Goal: Task Accomplishment & Management: Use online tool/utility

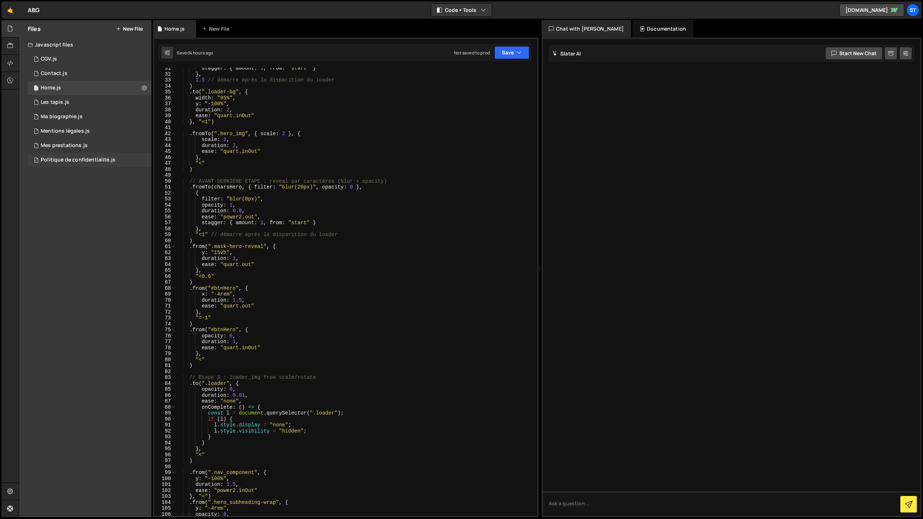
scroll to position [181, 0]
click at [60, 106] on div "1 Les tapis.js 0" at bounding box center [90, 102] width 124 height 14
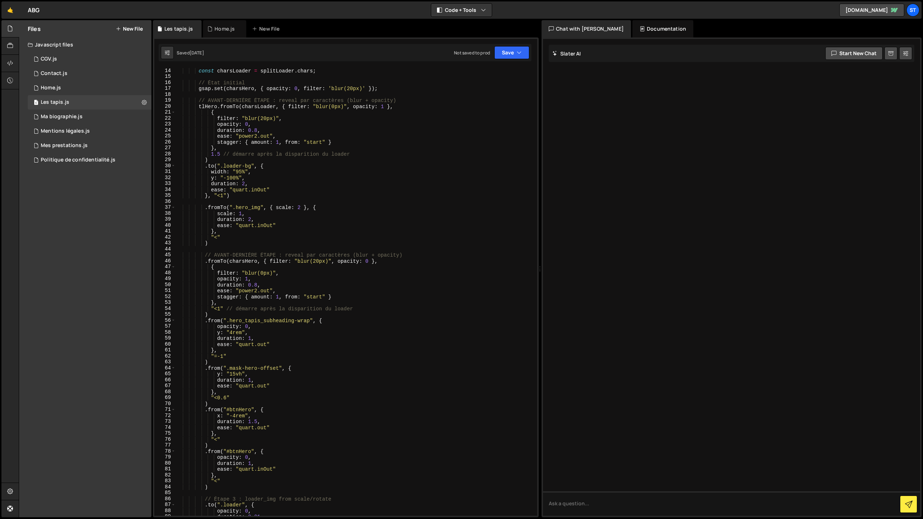
scroll to position [78, 0]
click at [62, 85] on div "1 Home.js 0" at bounding box center [90, 88] width 124 height 14
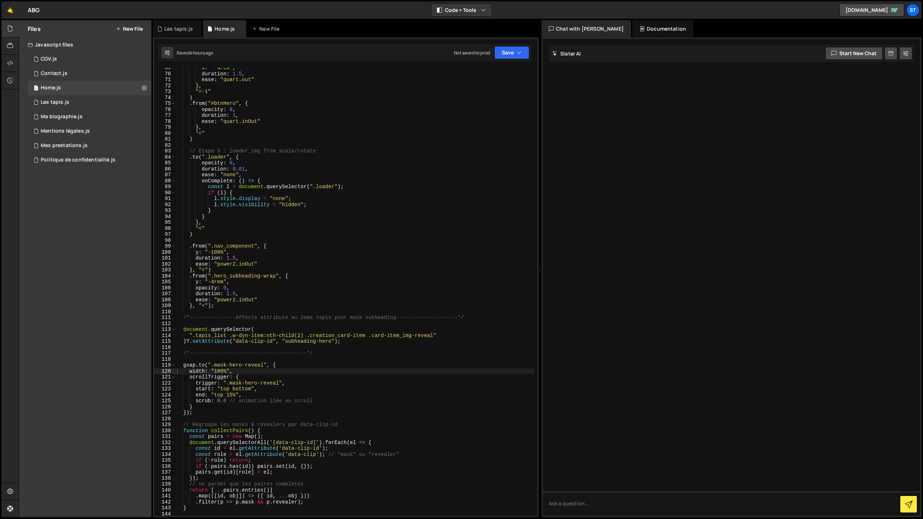
scroll to position [412, 0]
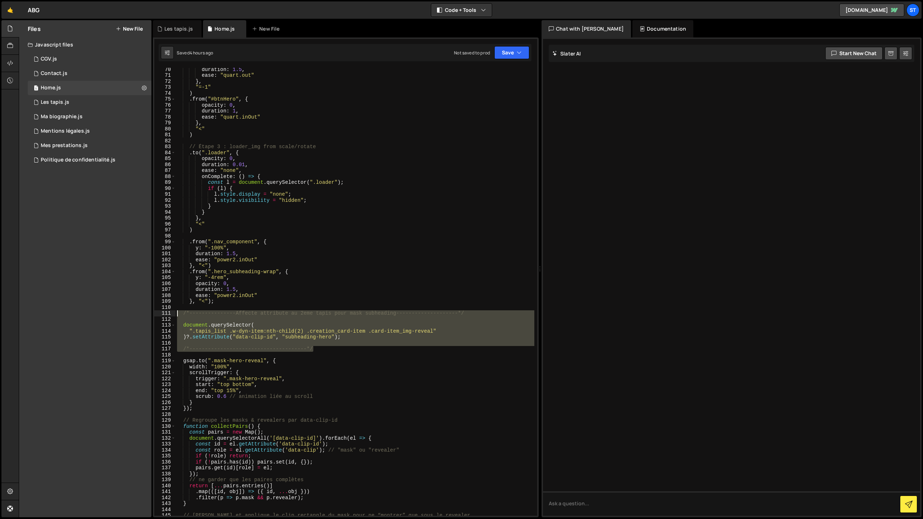
drag, startPoint x: 317, startPoint y: 348, endPoint x: 173, endPoint y: 316, distance: 147.6
click at [173, 316] on div "/*--------------------------------------*/ 70 71 72 73 74 75 76 77 78 79 80 81 …" at bounding box center [345, 292] width 383 height 448
type textarea "/*---------------Affecte attribute au 2eme tapis pour mask subheading----------…"
click at [65, 105] on div "Les tapis.js" at bounding box center [55, 102] width 28 height 6
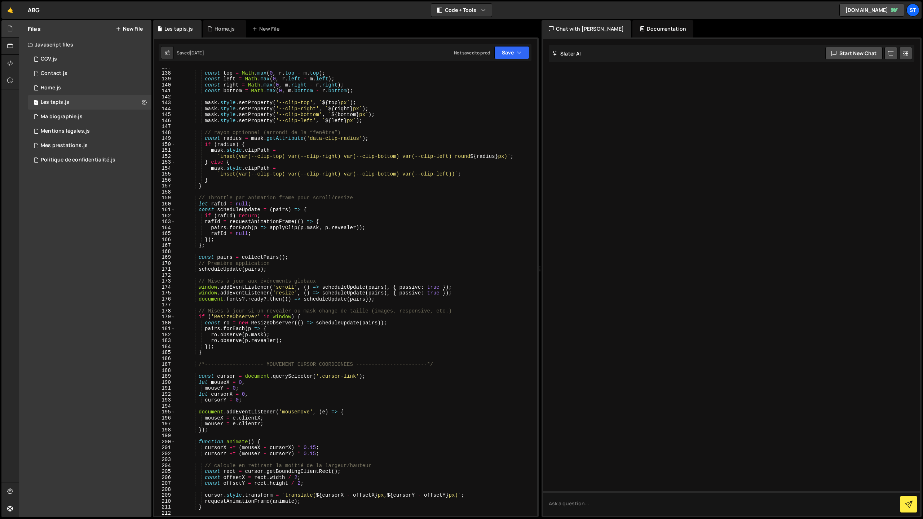
scroll to position [814, 0]
type textarea "}"
click at [223, 353] on div "const top = Math . max ( 0 , r . top - m . top ) ; const left = Math . max ( 0 …" at bounding box center [355, 293] width 359 height 460
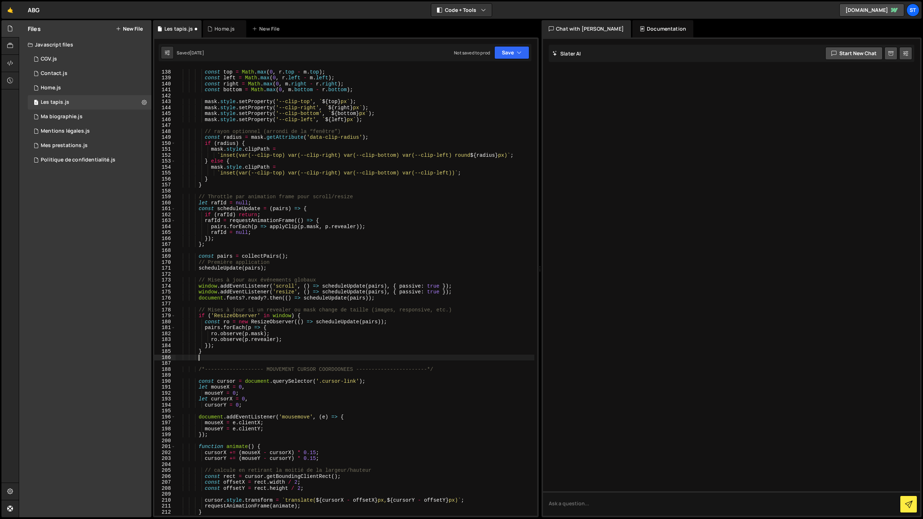
paste textarea "/*--------------------------------------*/"
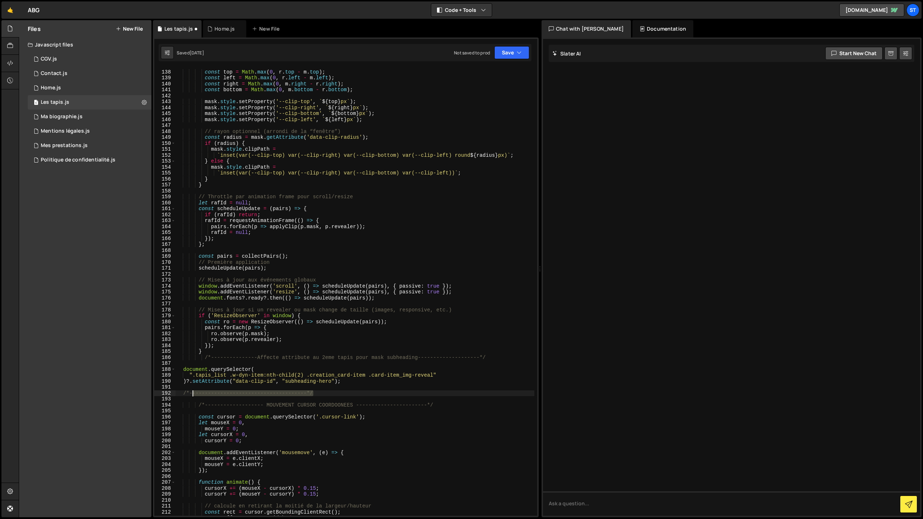
drag, startPoint x: 308, startPoint y: 395, endPoint x: 190, endPoint y: 395, distance: 118.6
click at [194, 394] on div "const top = Math . max ( 0 , r . top - m . top ) ; const left = Math . max ( 0 …" at bounding box center [355, 293] width 359 height 460
type textarea "/*--------------------------------------*/"
click at [188, 395] on div "const top = Math . max ( 0 , r . top - m . top ) ; const left = Math . max ( 0 …" at bounding box center [355, 293] width 359 height 460
drag, startPoint x: 182, startPoint y: 394, endPoint x: 384, endPoint y: 394, distance: 202.3
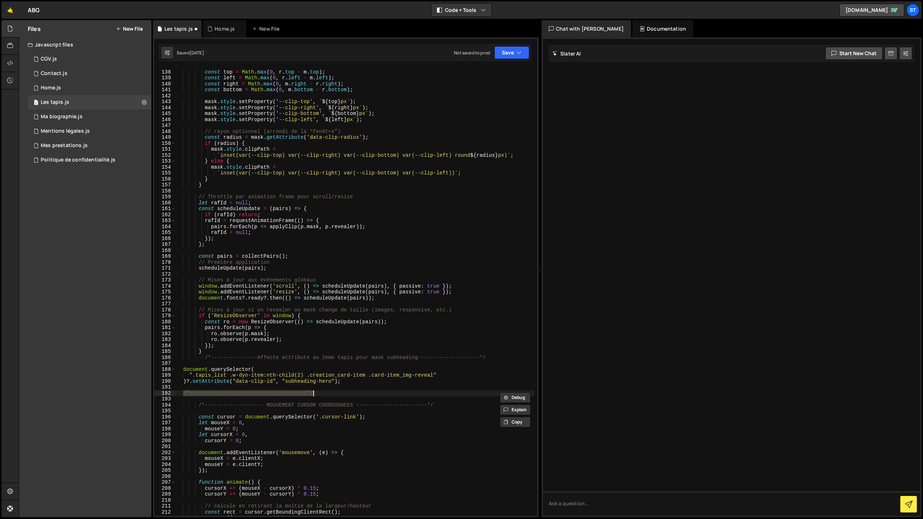
click at [382, 395] on div "const top = Math . max ( 0 , r . top - m . top ) ; const left = Math . max ( 0 …" at bounding box center [355, 293] width 359 height 460
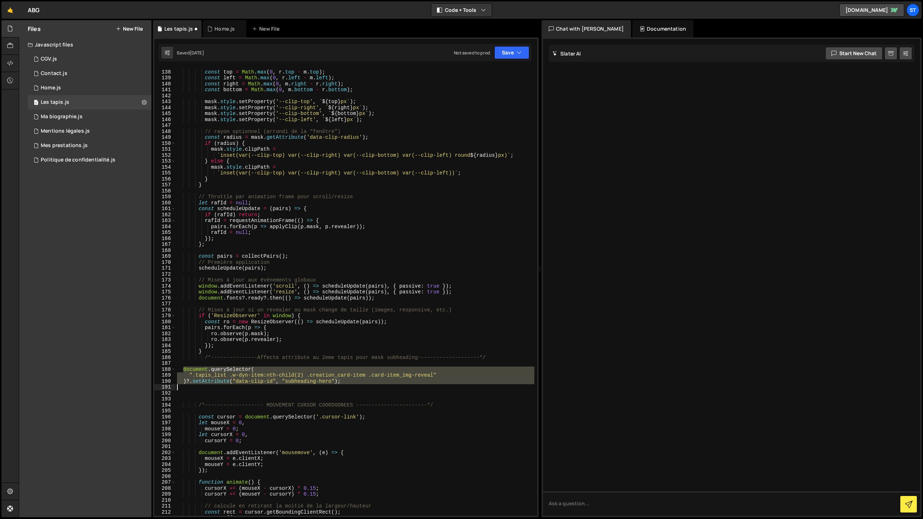
drag, startPoint x: 184, startPoint y: 370, endPoint x: 384, endPoint y: 389, distance: 201.4
click at [384, 389] on div "const top = Math . max ( 0 , r . top - m . top ) ; const left = Math . max ( 0 …" at bounding box center [355, 293] width 359 height 460
click at [514, 53] on button "Save" at bounding box center [511, 52] width 35 height 13
click at [498, 70] on div "Save to Staging S" at bounding box center [487, 70] width 75 height 7
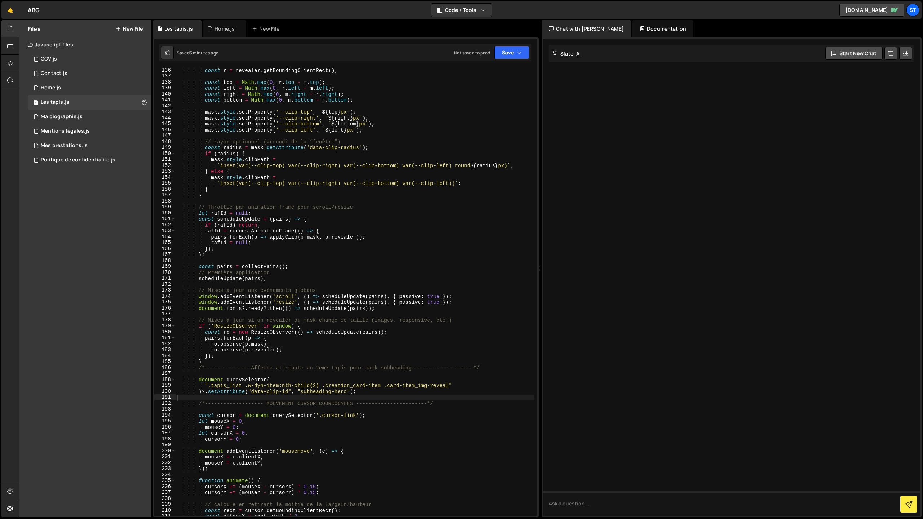
scroll to position [804, 0]
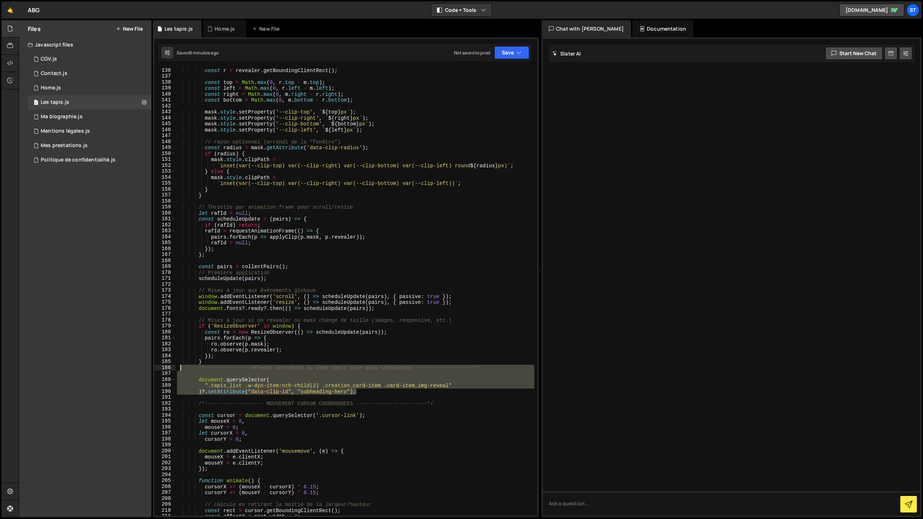
drag, startPoint x: 359, startPoint y: 393, endPoint x: 181, endPoint y: 369, distance: 179.4
click at [181, 369] on div "const r = revealer . getBoundingClientRect ( ) ; const top = Math . max ( 0 , r…" at bounding box center [355, 297] width 359 height 460
type textarea "/*---------------Affecte attribute au 2eme tapis pour mask subheading----------…"
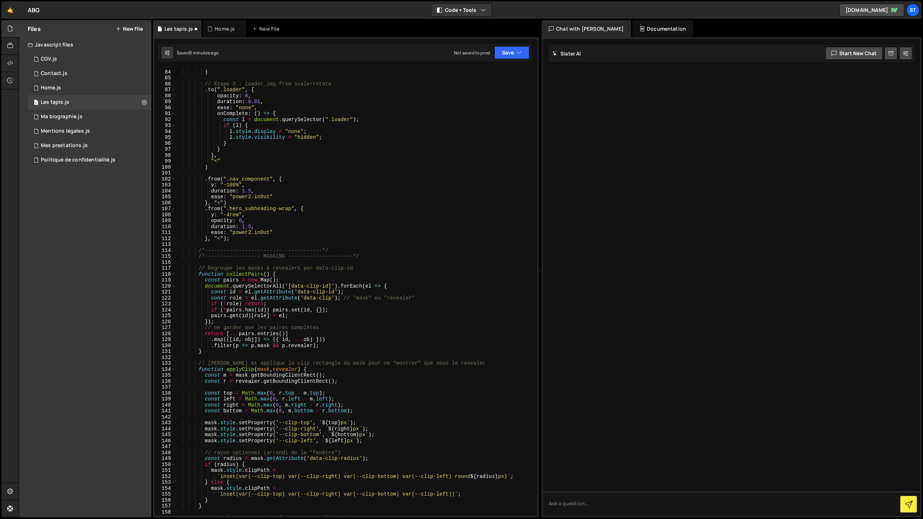
scroll to position [489, 0]
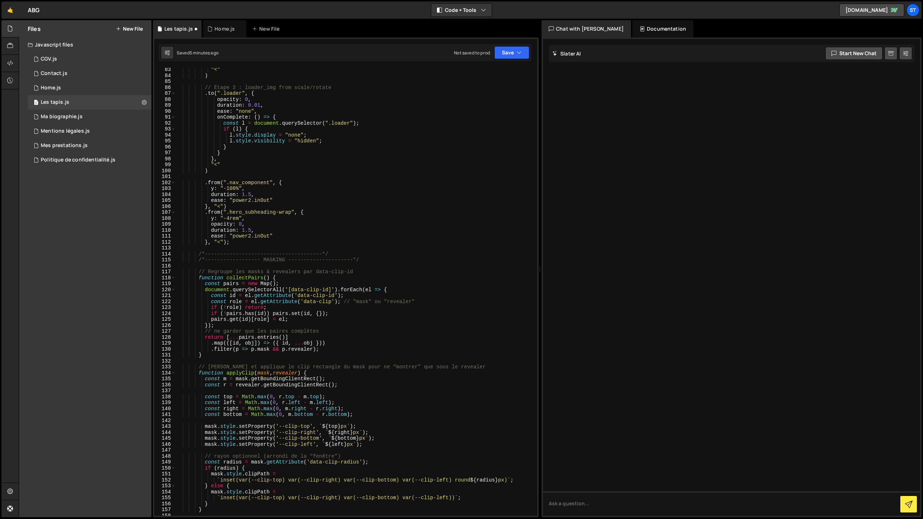
click at [338, 251] on div ""<" ) // Étape 3 : loader_img from scale/rotate . to ( ".loader" , { opacity : …" at bounding box center [355, 297] width 359 height 460
click at [339, 252] on div ""<" ) // Étape 3 : loader_img from scale/rotate . to ( ".loader" , { opacity : …" at bounding box center [355, 297] width 359 height 460
type textarea "/*--------------------------------------*/"
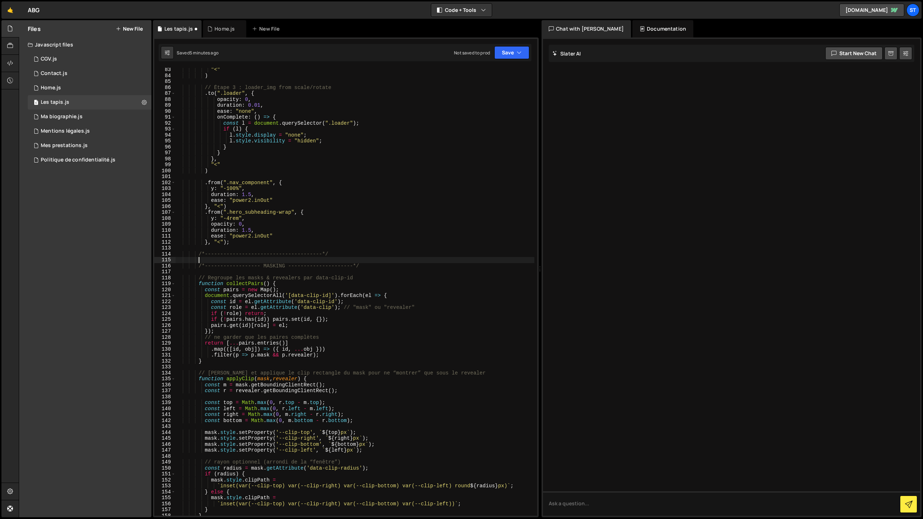
scroll to position [0, 1]
paste textarea ")?.setAttribute("data-clip-id", "subheading-hero");"
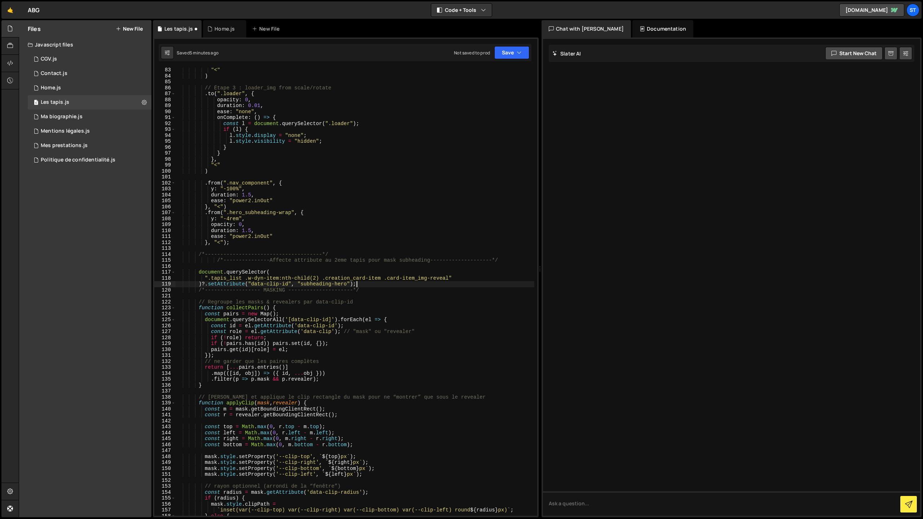
scroll to position [489, 0]
drag, startPoint x: 334, startPoint y: 252, endPoint x: 194, endPoint y: 253, distance: 139.9
click at [194, 253] on div ""<" ) // Étape 3 : loader_img from scale/rotate . to ( ".loader" , { opacity : …" at bounding box center [355, 297] width 359 height 460
type textarea "/*--------------------------------------*/"
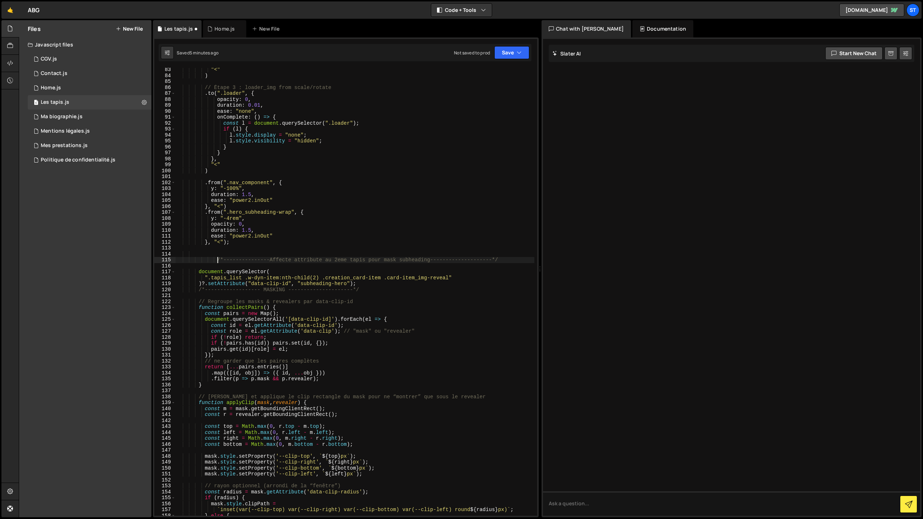
click at [217, 260] on div ""<" ) // Étape 3 : loader_img from scale/rotate . to ( ".loader" , { opacity : …" at bounding box center [355, 297] width 359 height 460
type textarea "/*---------------Affecte attribute au 2eme tapis pour mask subheading----------…"
click at [508, 54] on button "Save" at bounding box center [511, 52] width 35 height 13
click at [492, 68] on div "Save to Staging S" at bounding box center [487, 70] width 75 height 7
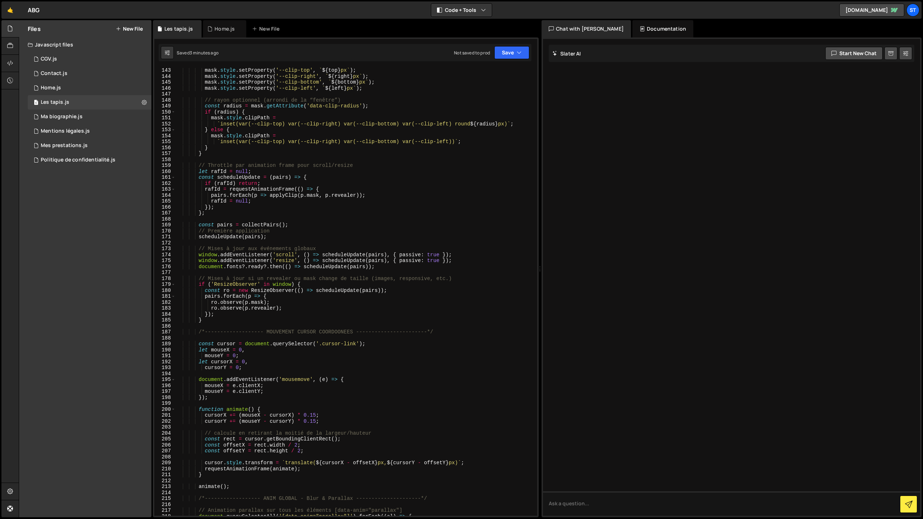
scroll to position [846, 0]
type textarea "scheduleUpdate(pairs);"
click at [216, 235] on div "mask . style . setProperty ( '--clip-top' , ` ${ top } px ` ) ; mask . style . …" at bounding box center [355, 296] width 359 height 460
click at [72, 118] on div "Ma biographie.js" at bounding box center [62, 117] width 42 height 6
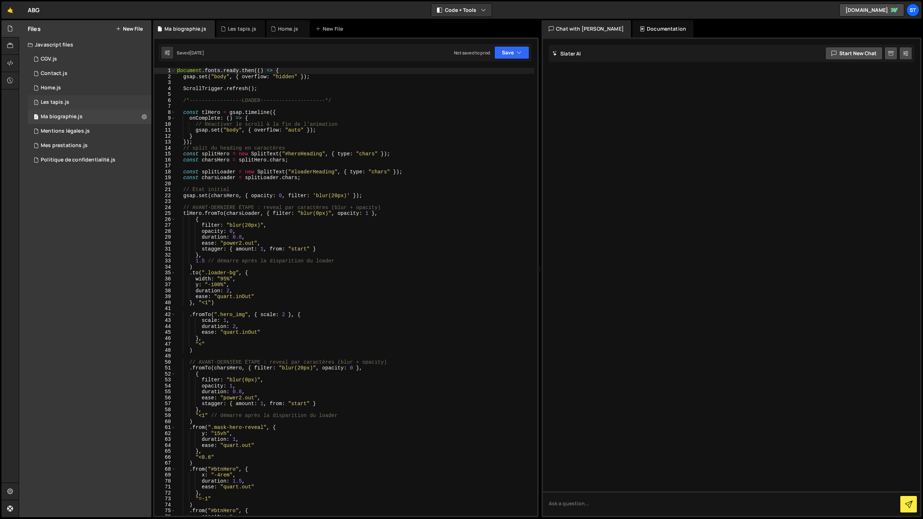
click at [62, 104] on div "Les tapis.js" at bounding box center [55, 102] width 28 height 6
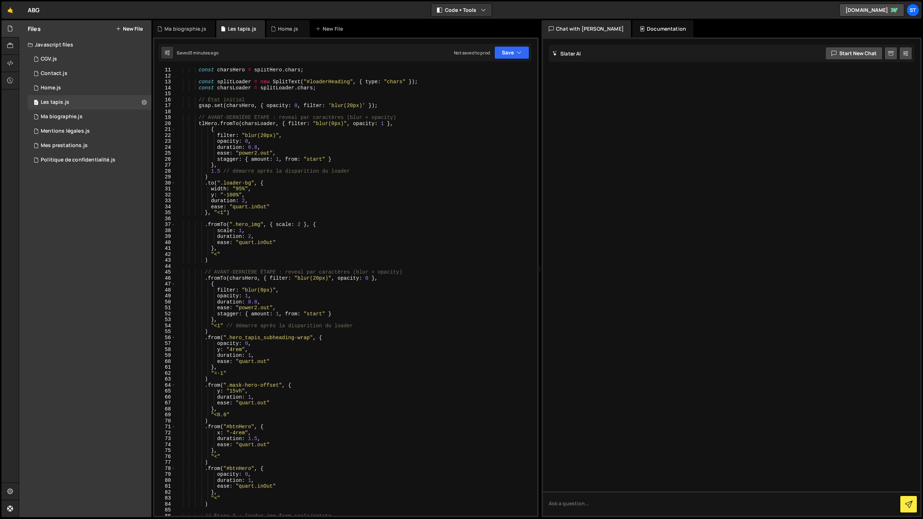
scroll to position [0, 0]
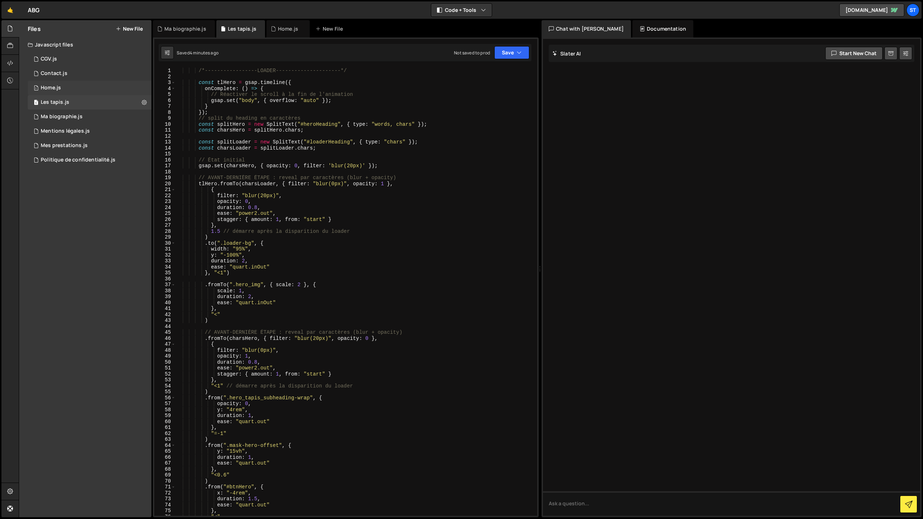
click at [56, 86] on div "Home.js" at bounding box center [51, 88] width 20 height 6
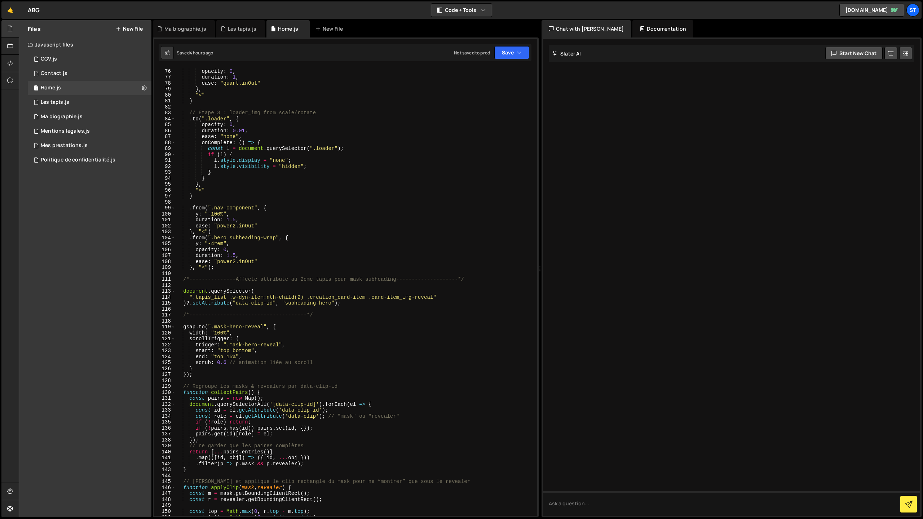
scroll to position [474, 0]
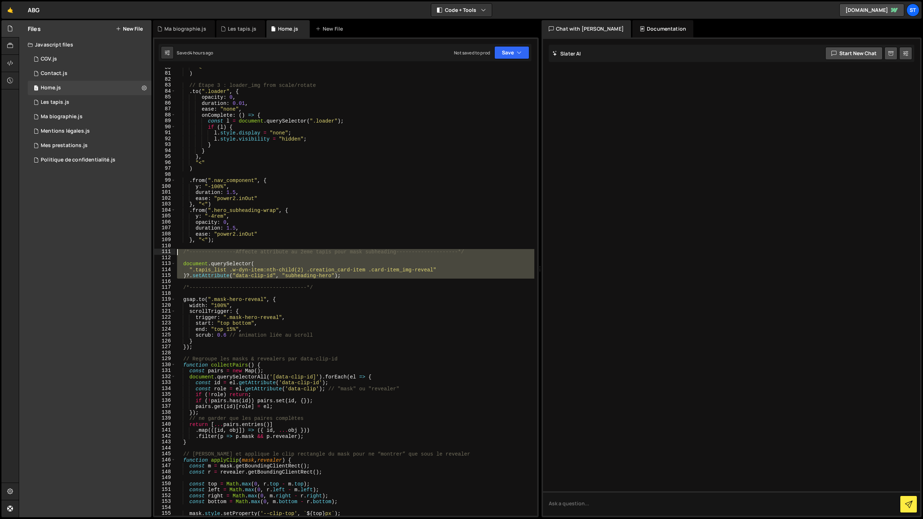
drag, startPoint x: 301, startPoint y: 277, endPoint x: 176, endPoint y: 254, distance: 127.6
click at [176, 254] on div ""<" ) // Étape 3 : loader_img from scale/rotate . to ( ".loader" , { opacity : …" at bounding box center [355, 295] width 359 height 460
type textarea "/*---------------Affecte attribute au 2eme tapis pour mask subheading----------…"
click at [64, 76] on div "Contact.js" at bounding box center [54, 73] width 27 height 6
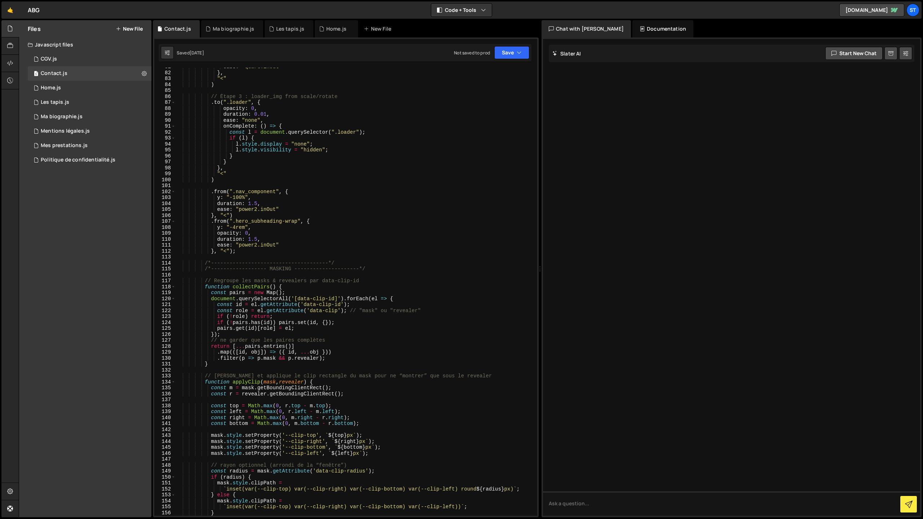
scroll to position [516, 0]
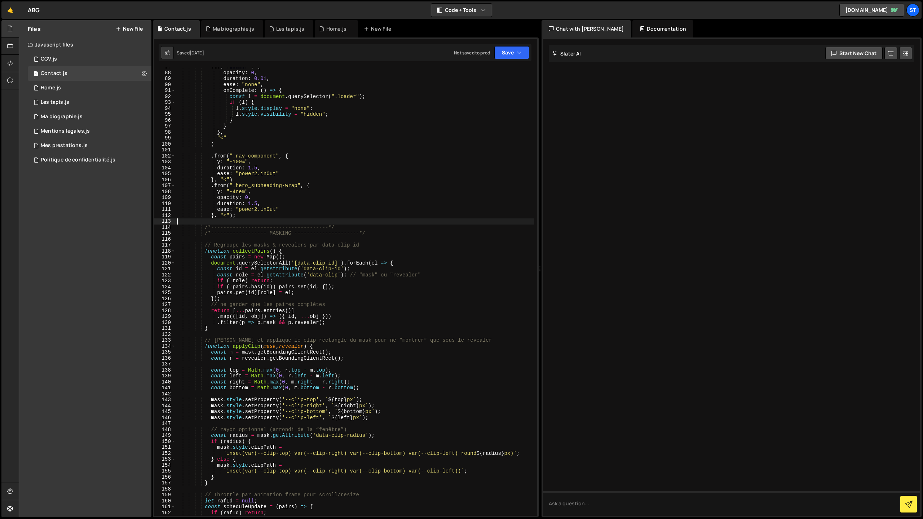
click at [345, 224] on div ". to ( ".loader" , { opacity : 0 , duration : 0.01 , ease : "none" , onComplete…" at bounding box center [355, 294] width 359 height 460
click at [344, 229] on div ". to ( ".loader" , { opacity : 0 , duration : 0.01 , ease : "none" , onComplete…" at bounding box center [355, 294] width 359 height 460
type textarea "/*--------------------------------------*/"
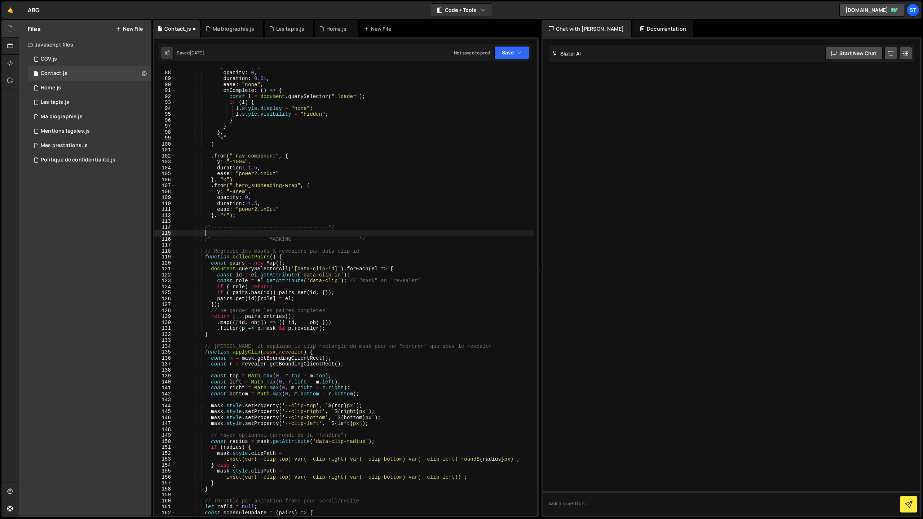
scroll to position [0, 1]
paste textarea
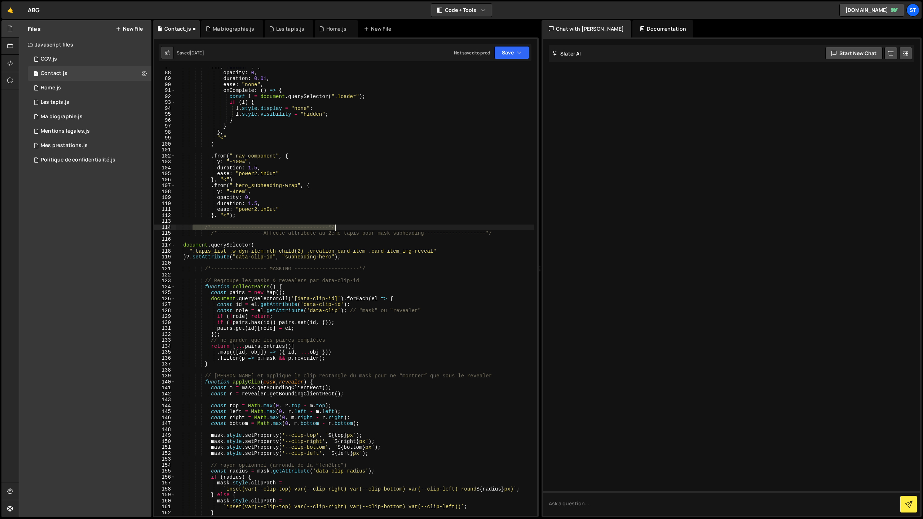
drag, startPoint x: 192, startPoint y: 227, endPoint x: 344, endPoint y: 226, distance: 152.2
click at [344, 226] on div ". to ( ".loader" , { opacity : 0 , duration : 0.01 , ease : "none" , onComplete…" at bounding box center [355, 294] width 359 height 460
type textarea "/*--------------------------------------*/"
click at [507, 50] on button "Save" at bounding box center [511, 52] width 35 height 13
click at [491, 74] on div "Saved [DATE]" at bounding box center [487, 78] width 75 height 9
